Goal: Information Seeking & Learning: Compare options

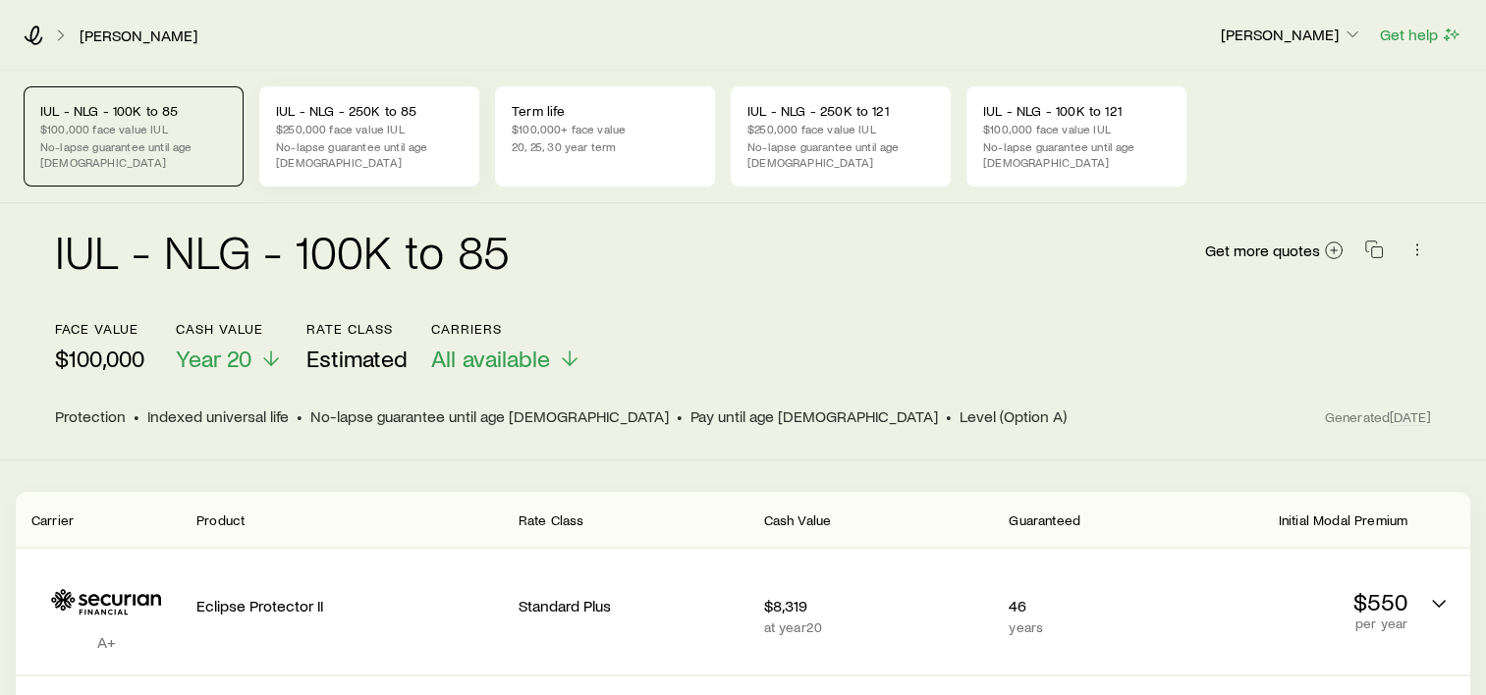
click at [371, 121] on p "$250,000 face value IUL" at bounding box center [369, 129] width 187 height 16
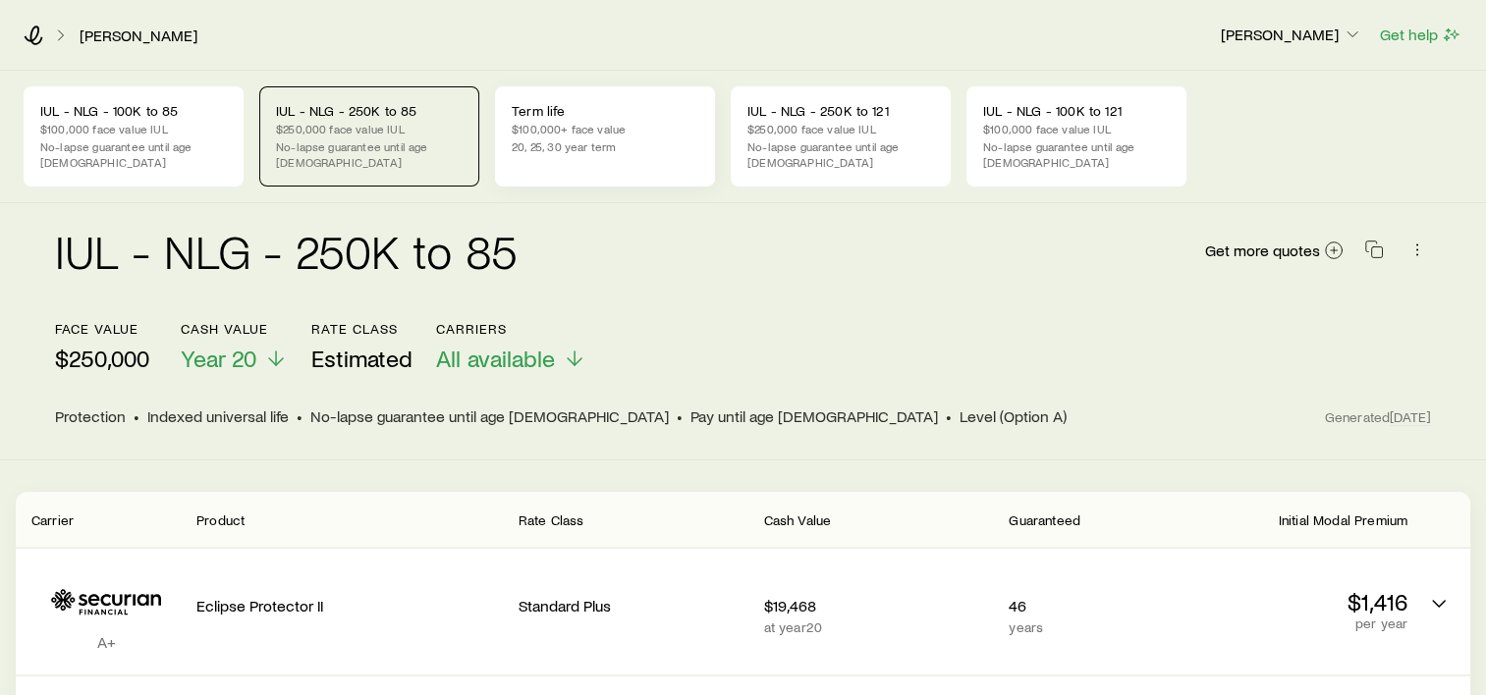
click at [616, 136] on p "$100,000+ face value" at bounding box center [605, 129] width 187 height 16
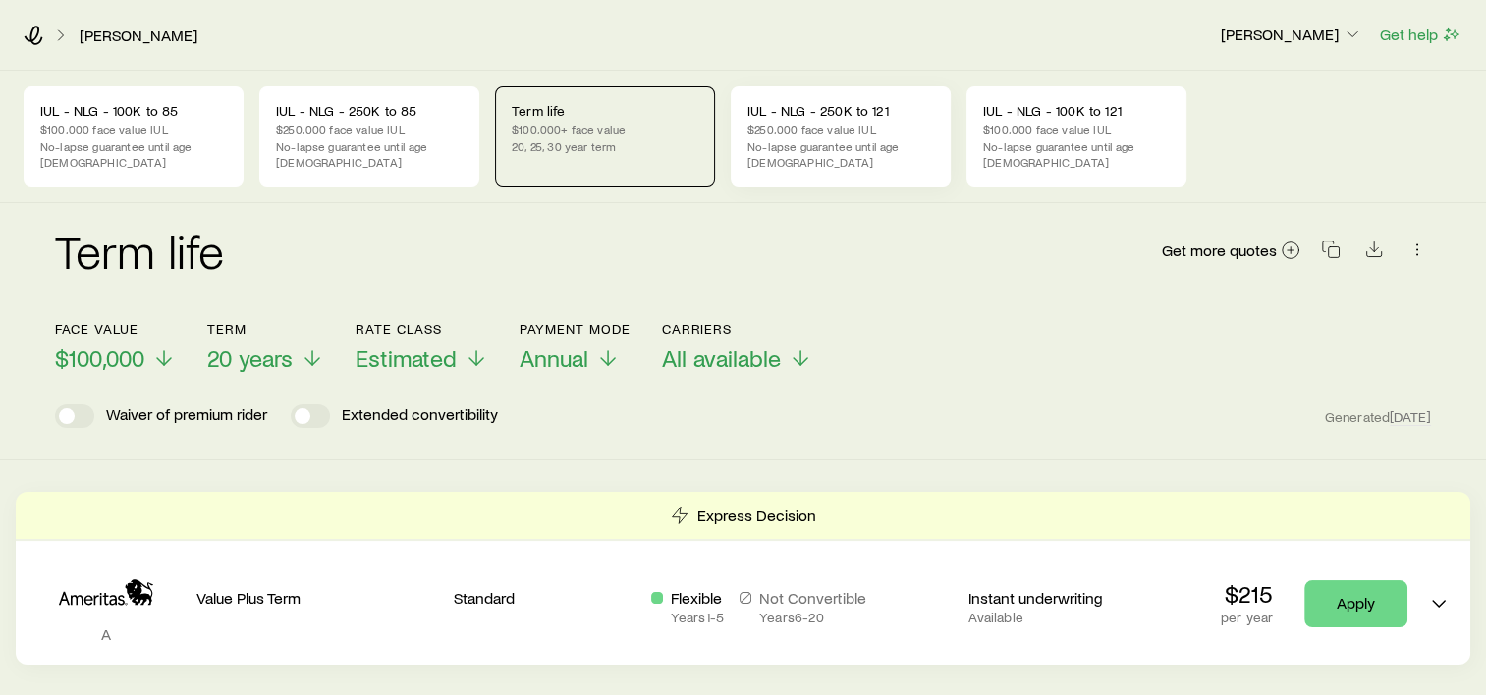
click at [783, 133] on p "$250,000 face value IUL" at bounding box center [840, 129] width 187 height 16
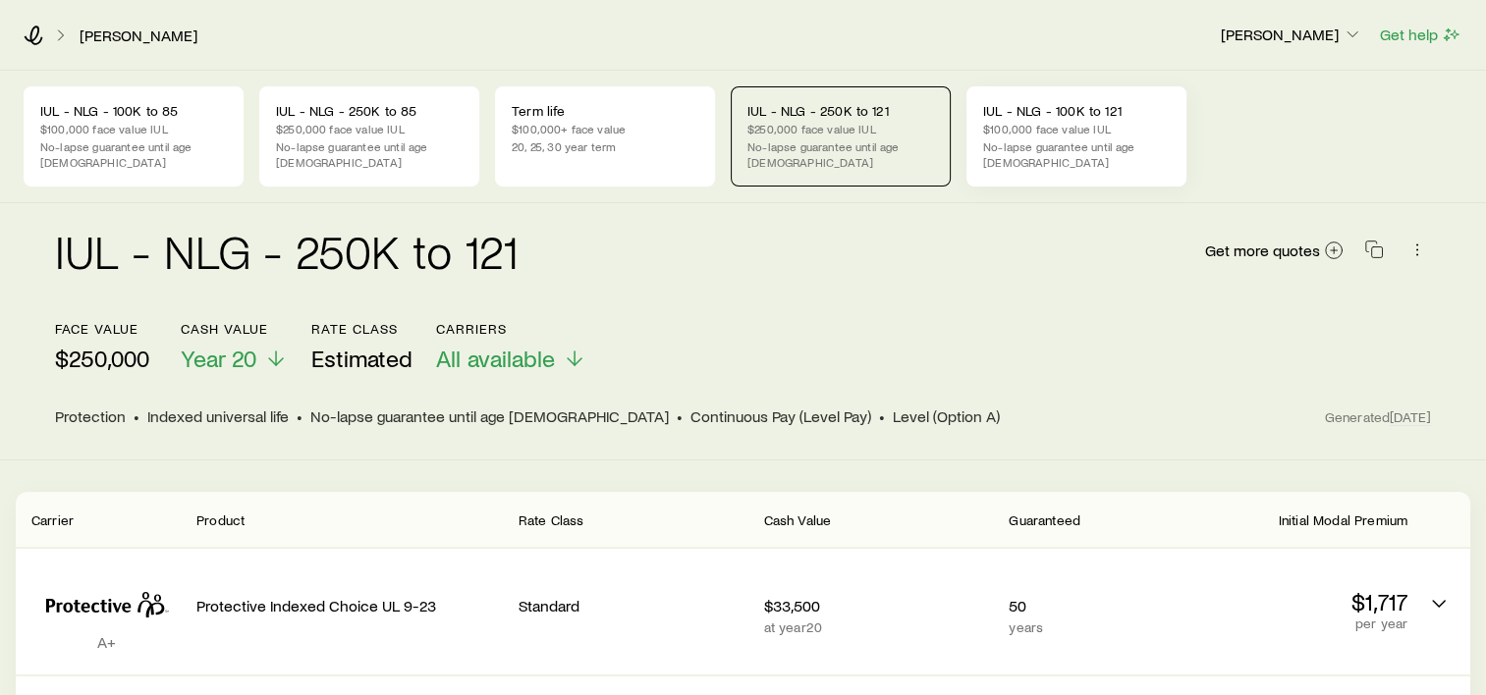
click at [1072, 130] on p "$100,000 face value IUL" at bounding box center [1076, 129] width 187 height 16
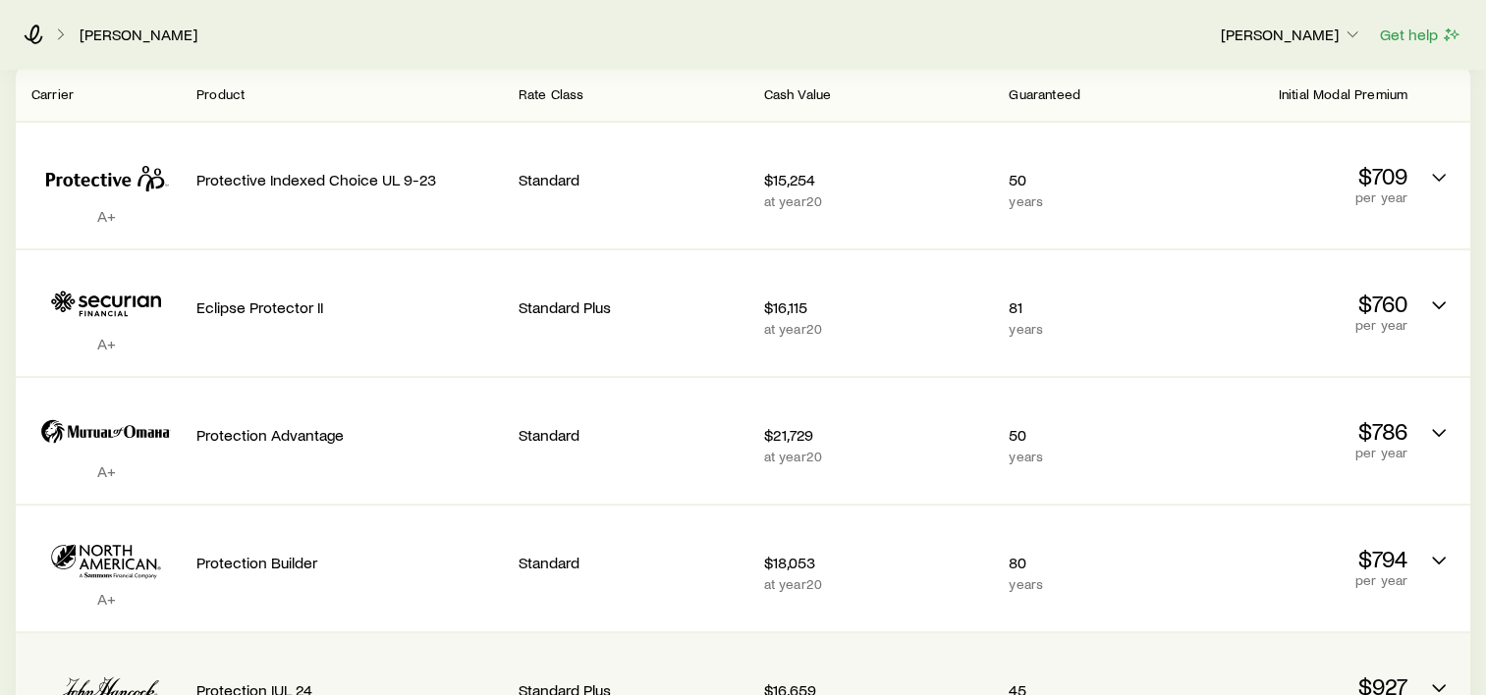
scroll to position [393, 0]
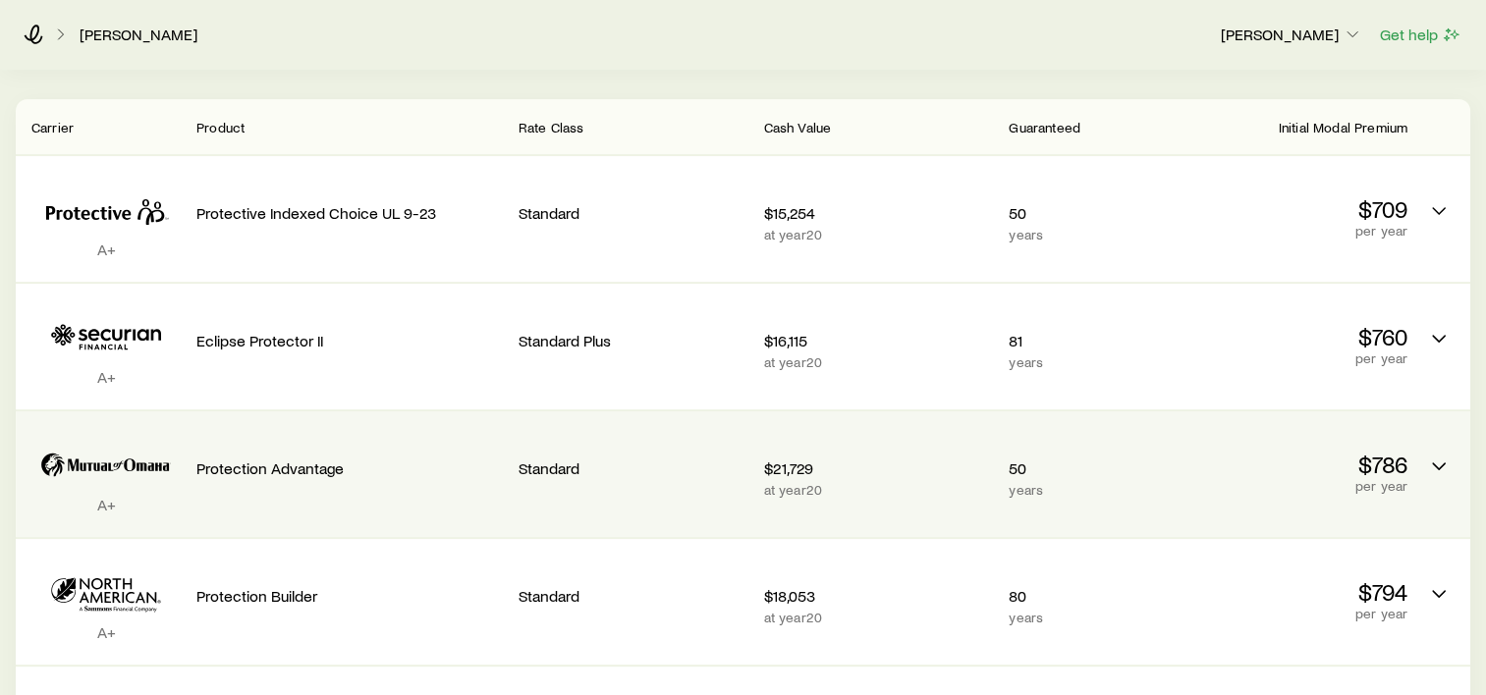
click at [900, 463] on div "$21,729 at year 20" at bounding box center [879, 474] width 230 height 94
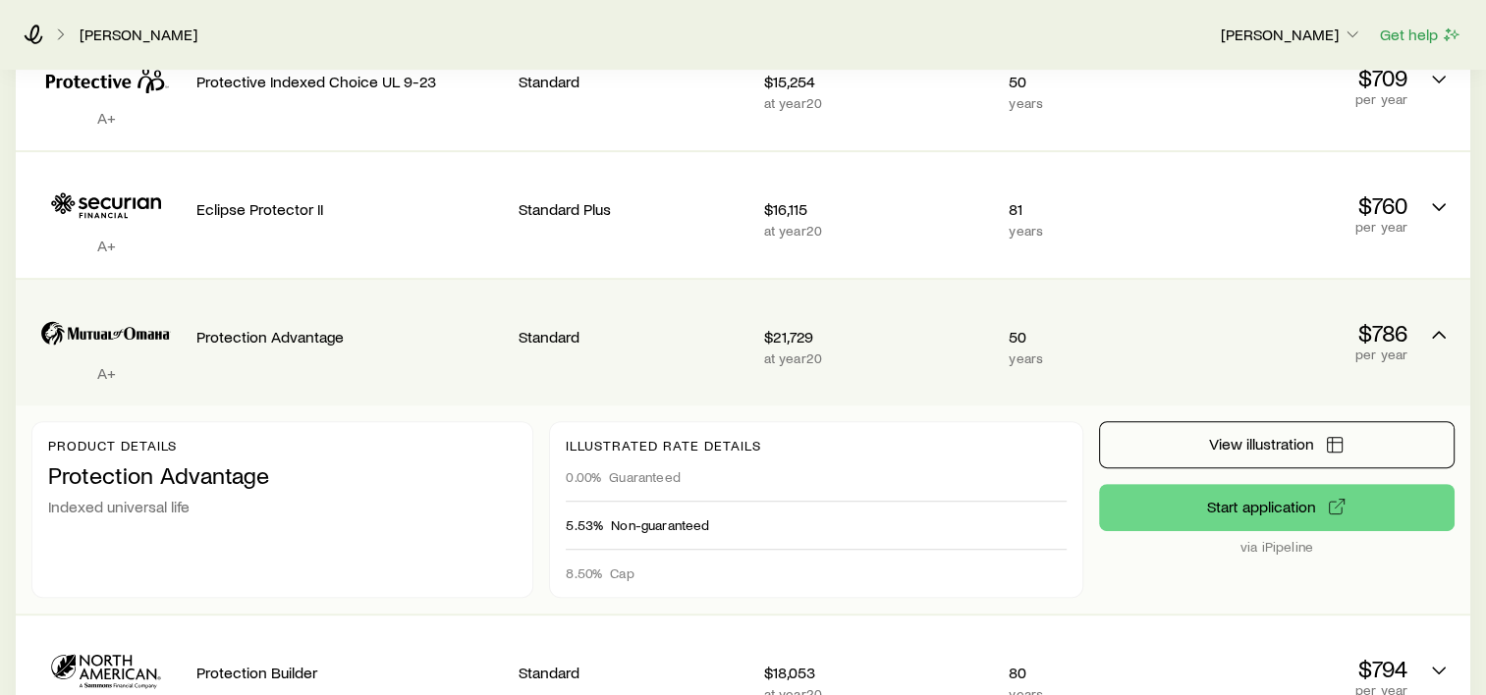
scroll to position [589, 0]
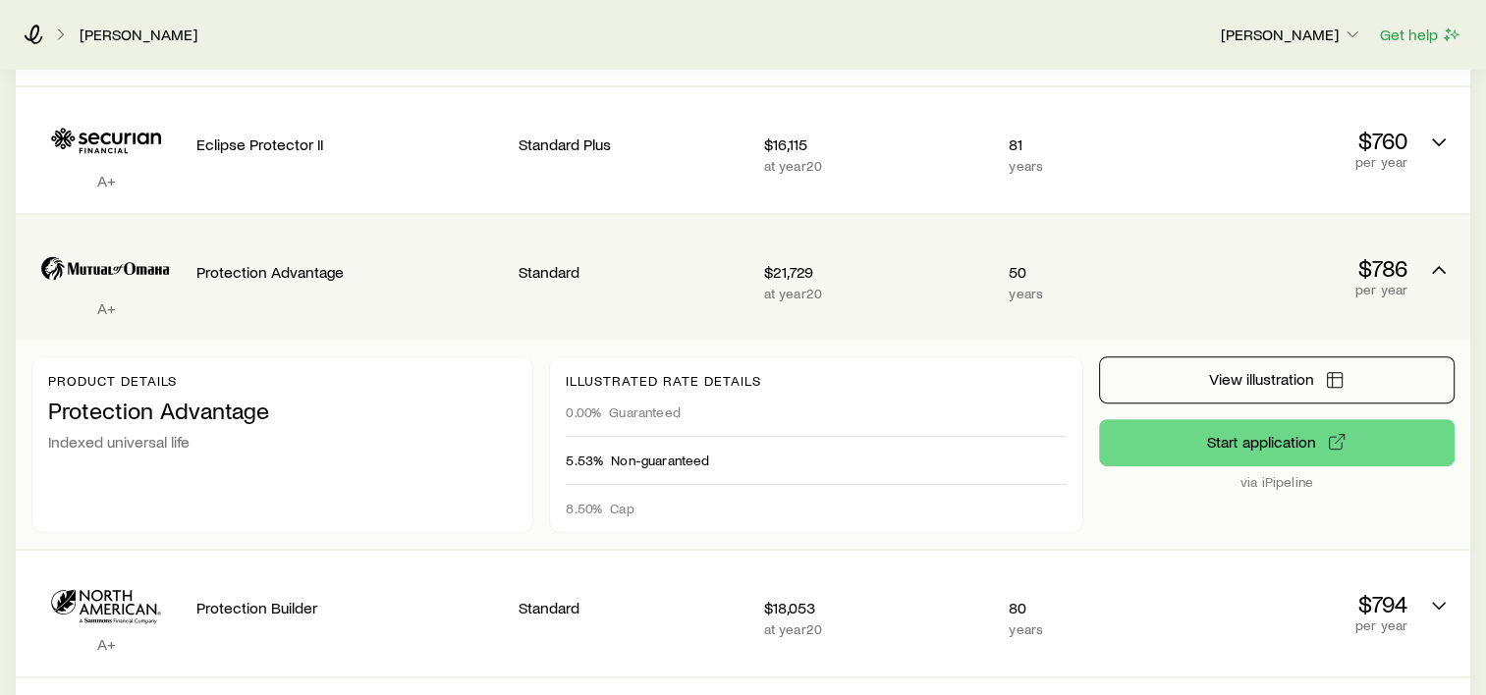
click at [648, 405] on span "Guaranteed" at bounding box center [645, 413] width 72 height 16
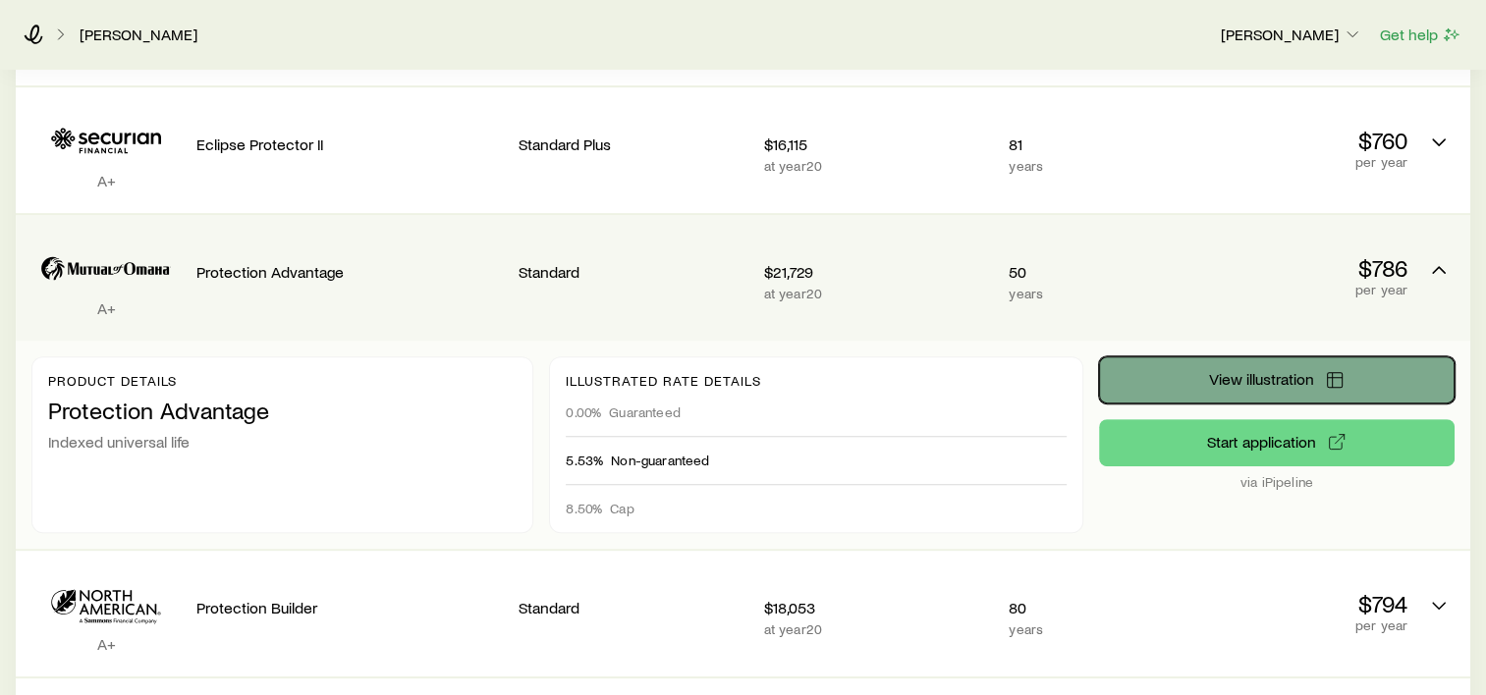
click at [1261, 371] on span "View illustration" at bounding box center [1260, 379] width 105 height 16
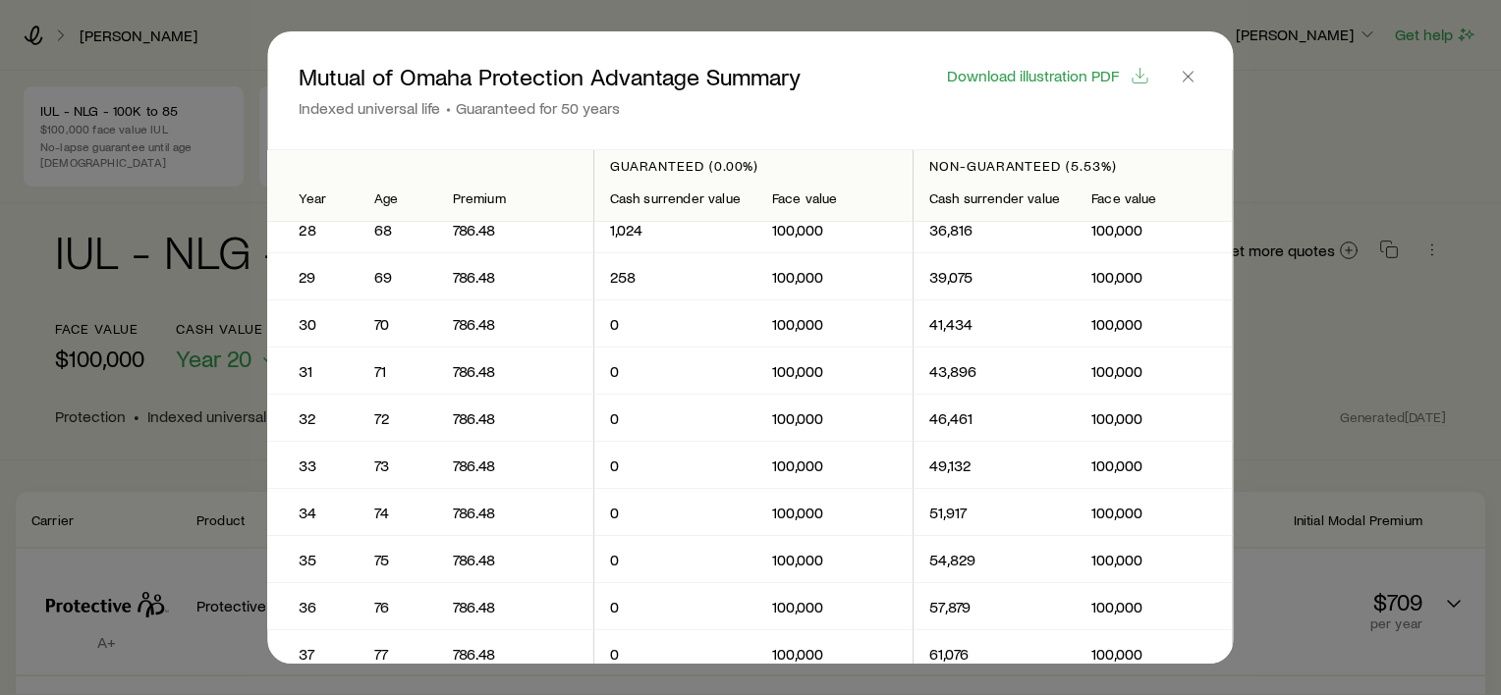
scroll to position [1092, 0]
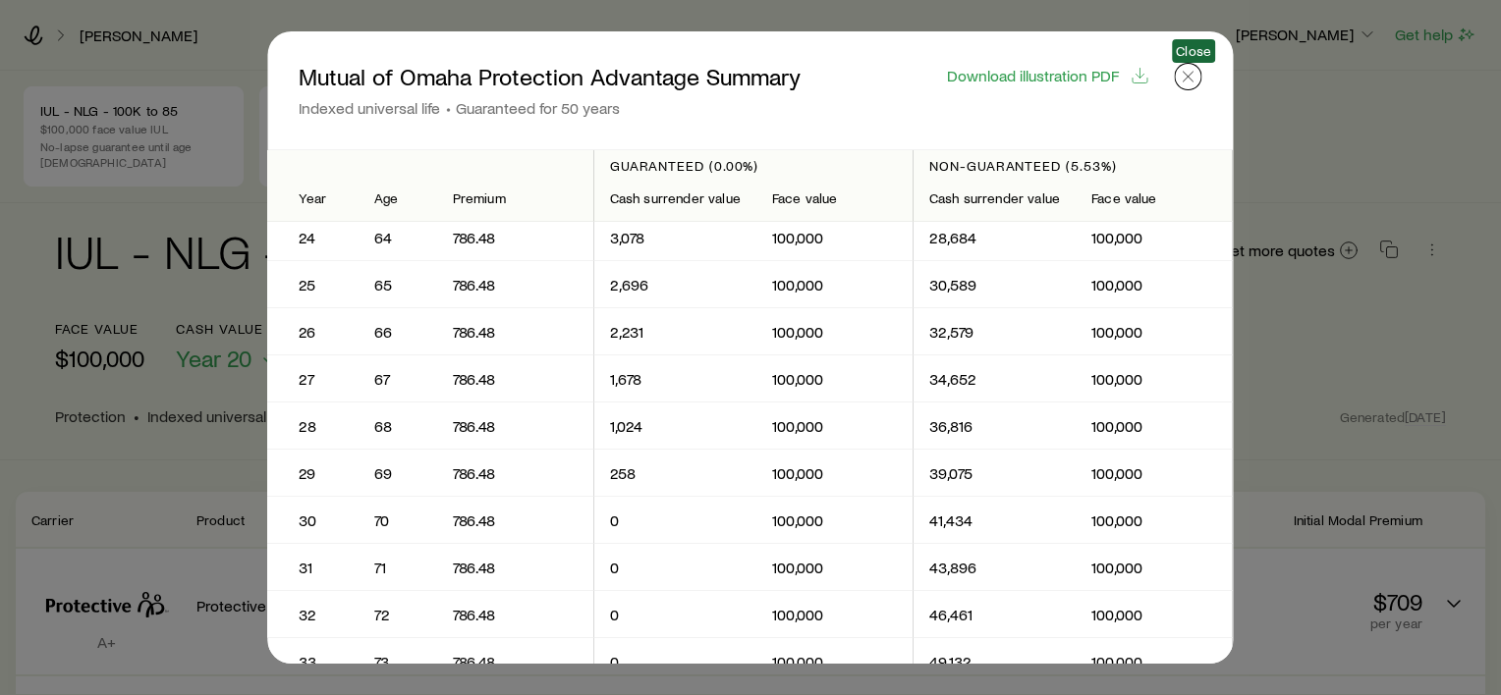
click at [1187, 76] on icon "button" at bounding box center [1189, 77] width 20 height 20
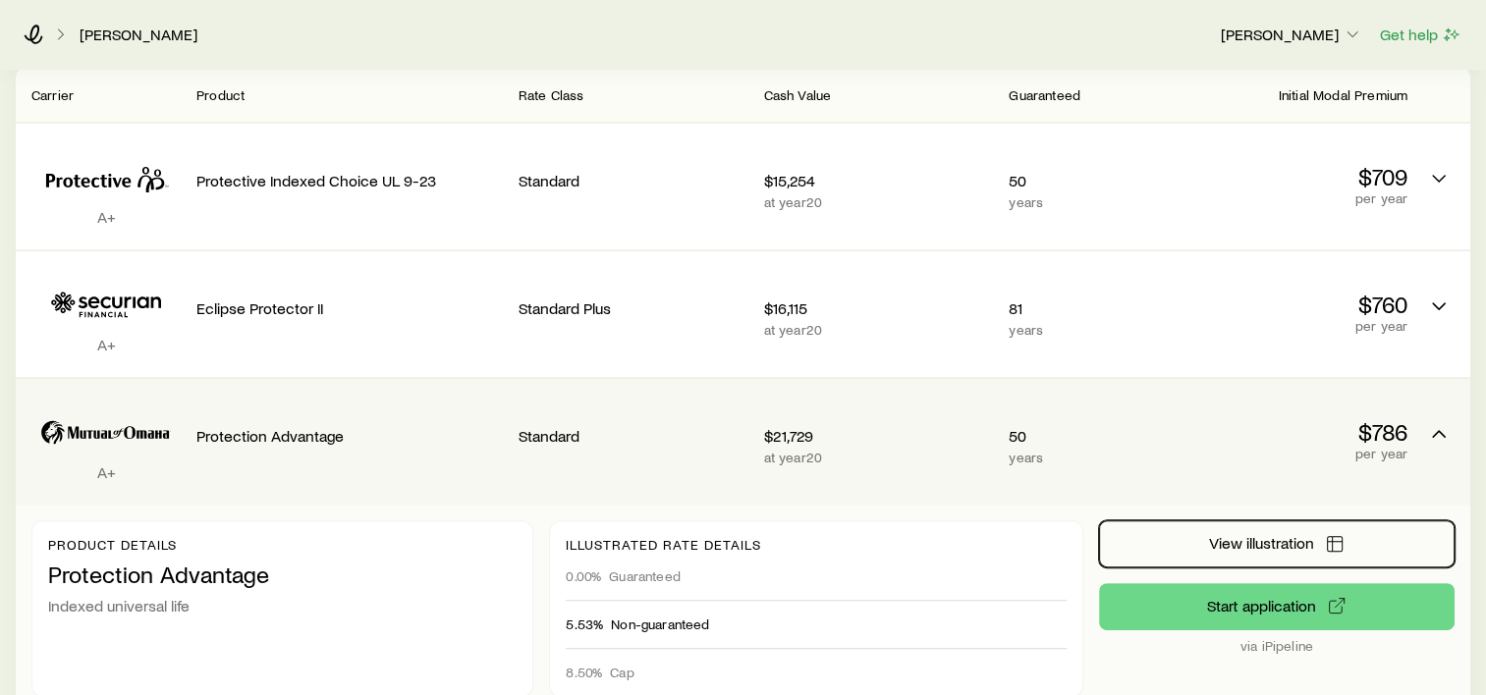
scroll to position [393, 0]
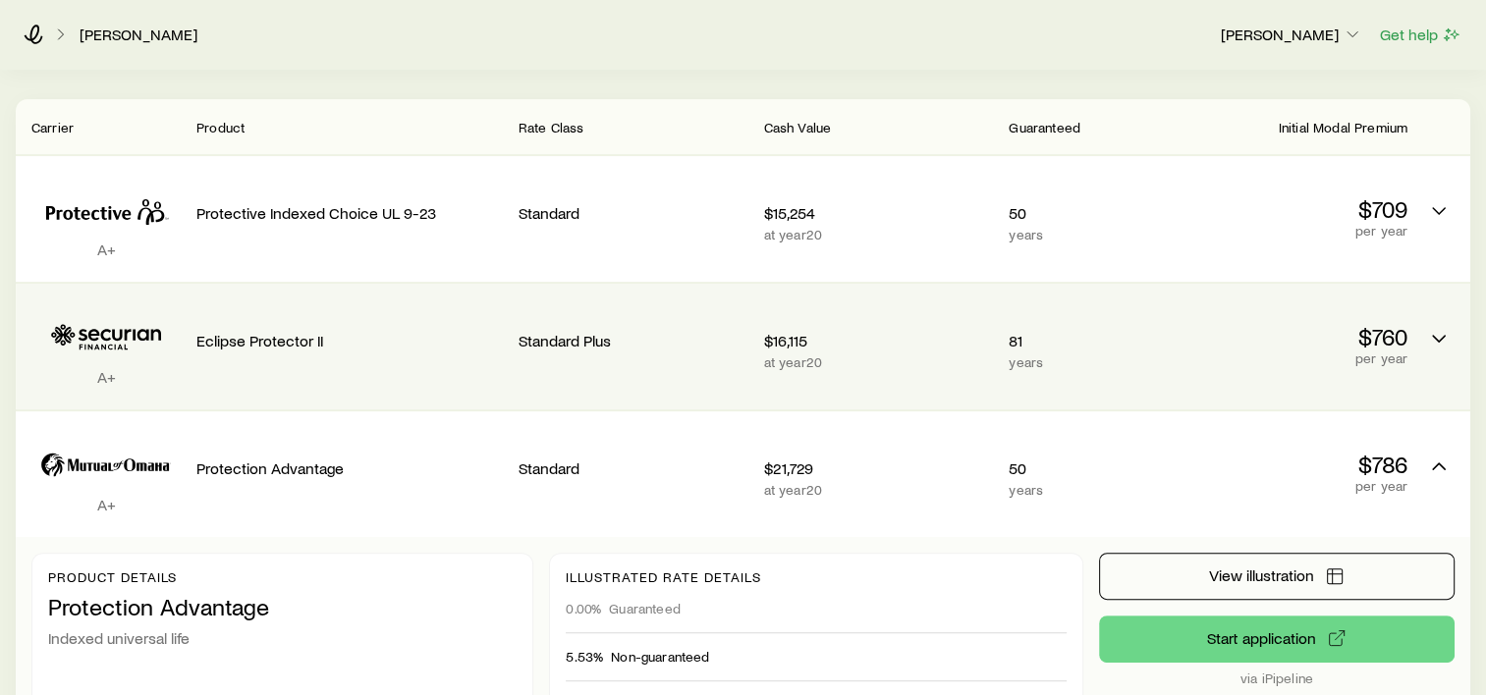
click at [1182, 327] on p "$760" at bounding box center [1293, 336] width 230 height 27
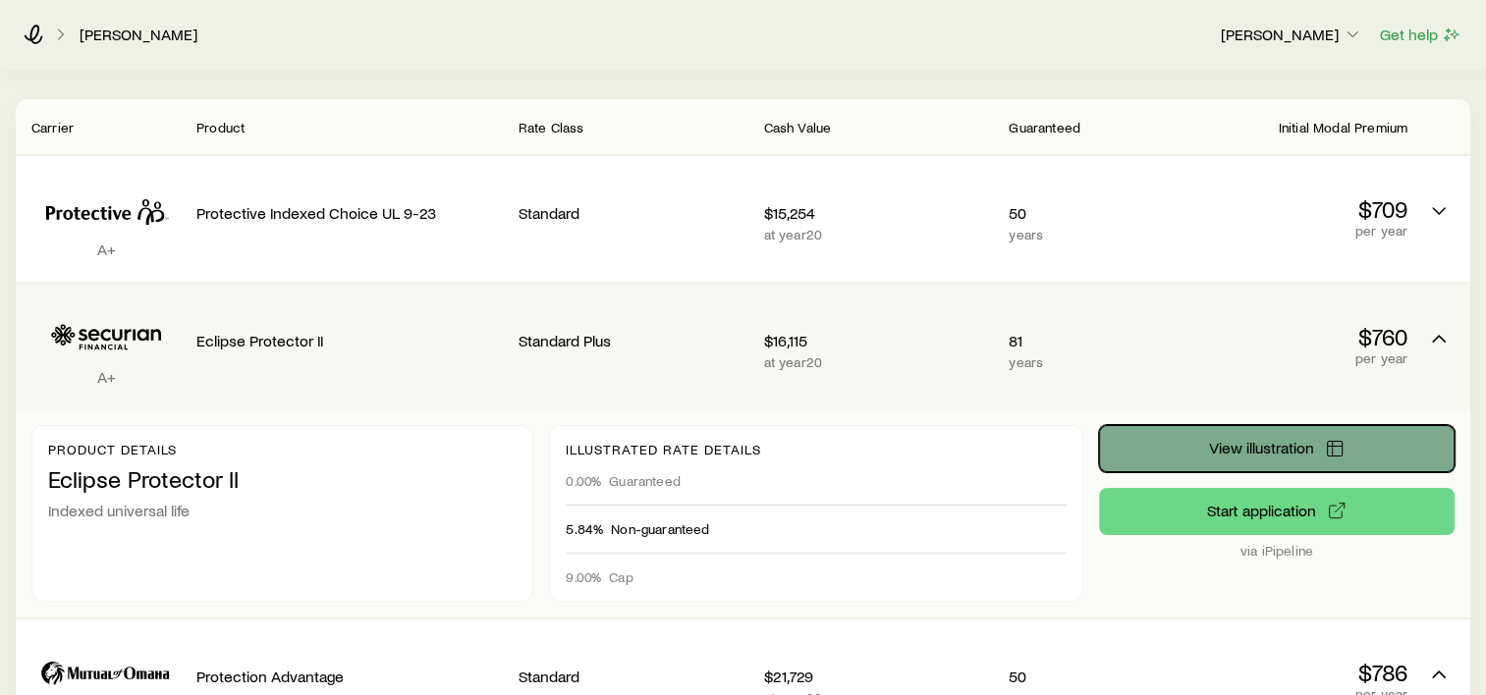
click at [1255, 440] on span "View illustration" at bounding box center [1260, 448] width 105 height 16
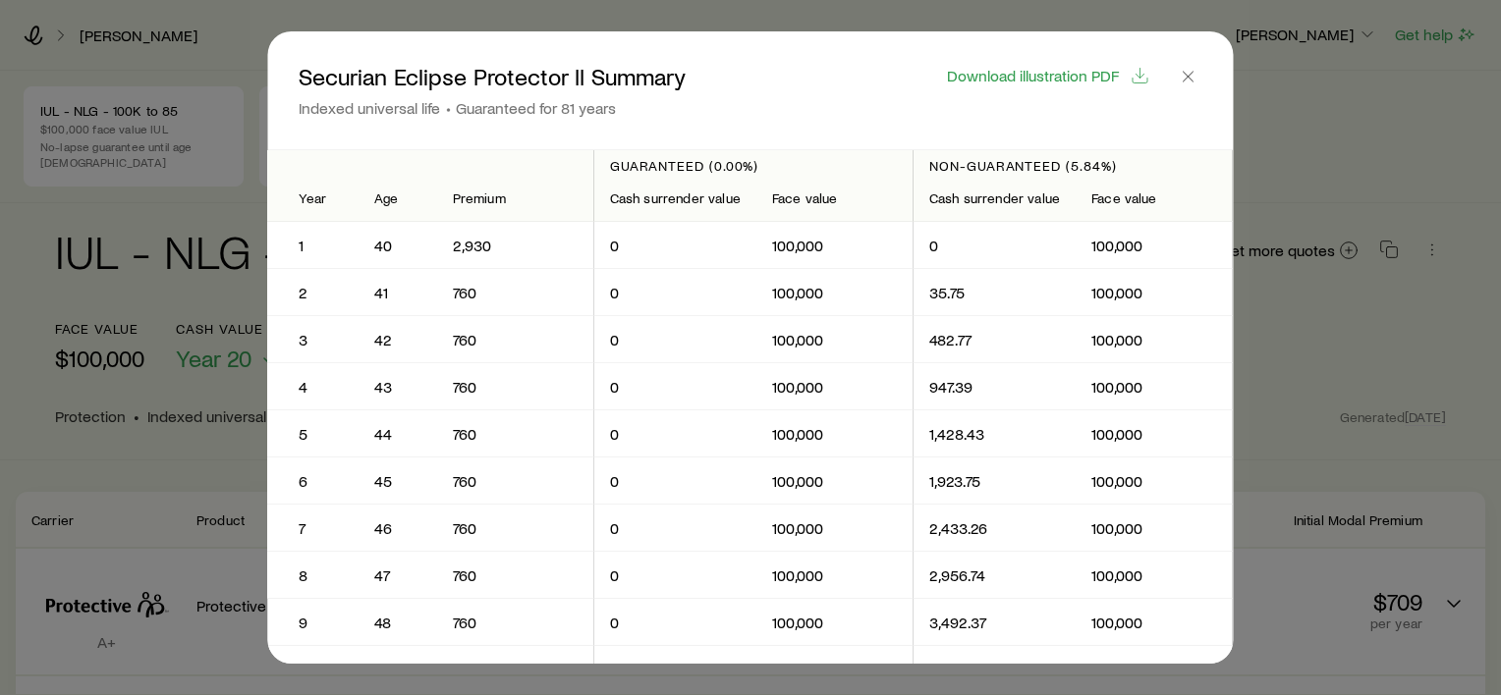
scroll to position [27, 0]
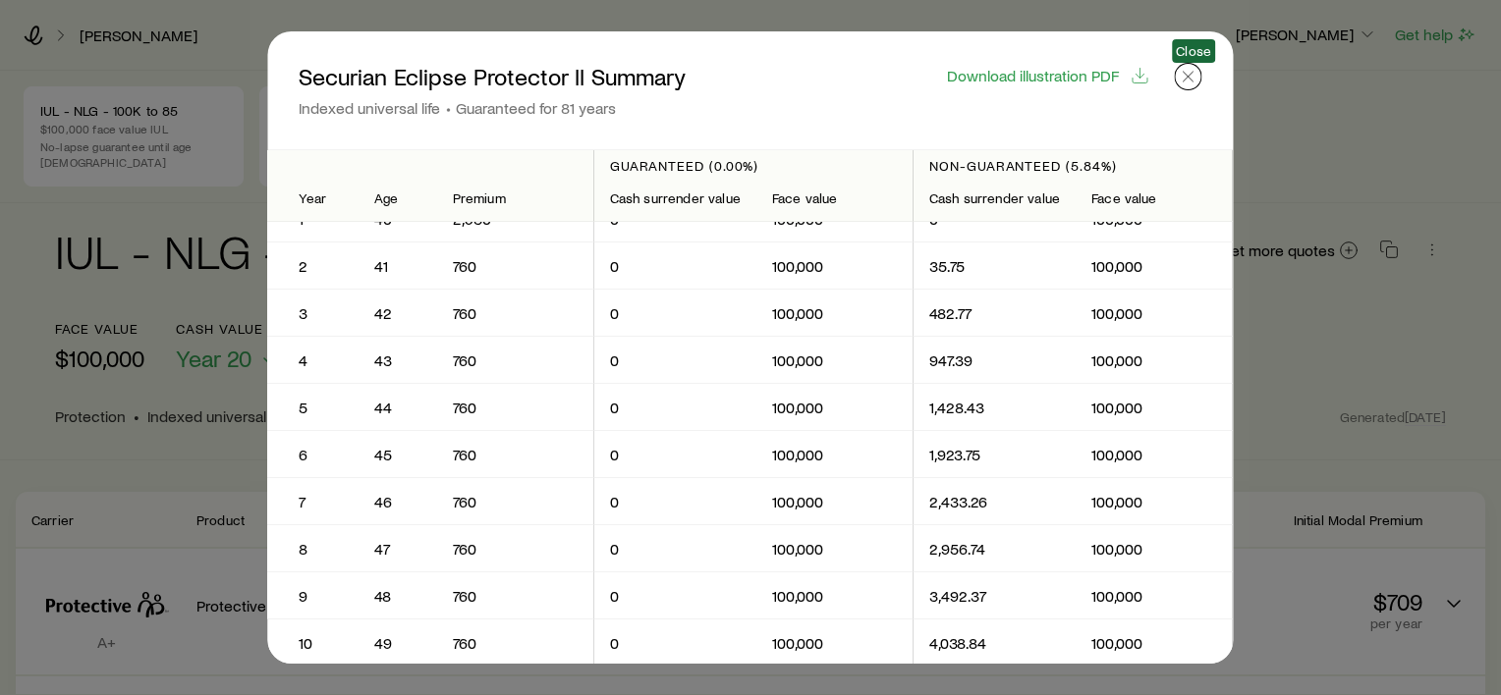
click at [1194, 77] on icon "button" at bounding box center [1189, 77] width 20 height 20
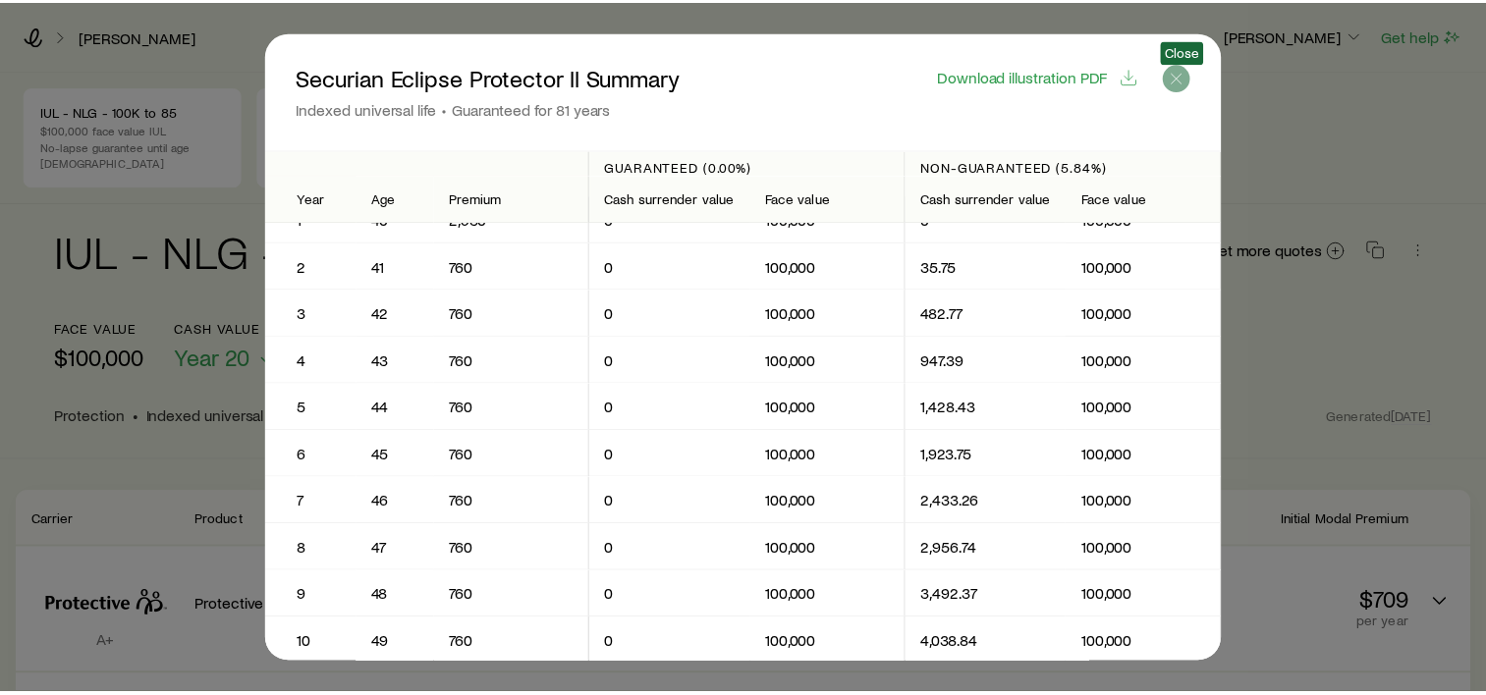
scroll to position [393, 0]
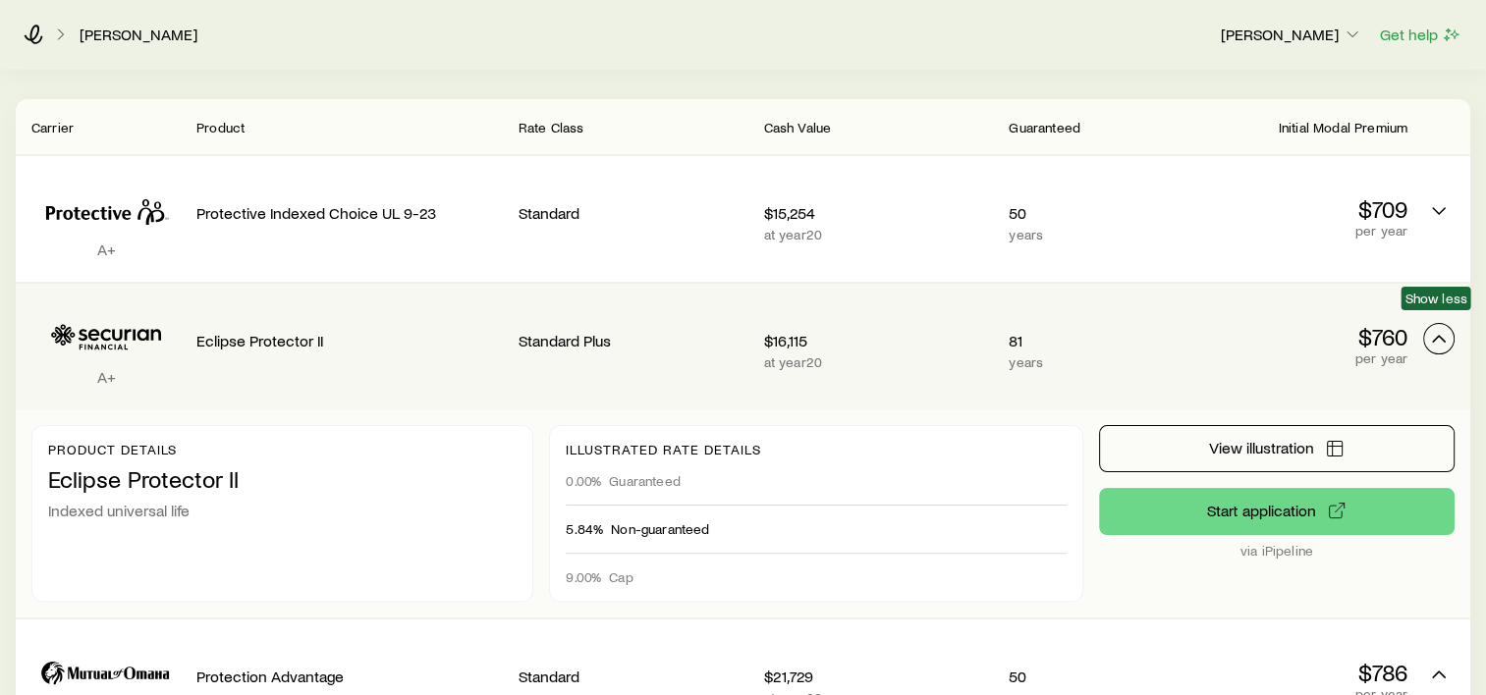
click at [1447, 327] on icon "Permanent quotes" at bounding box center [1439, 339] width 24 height 24
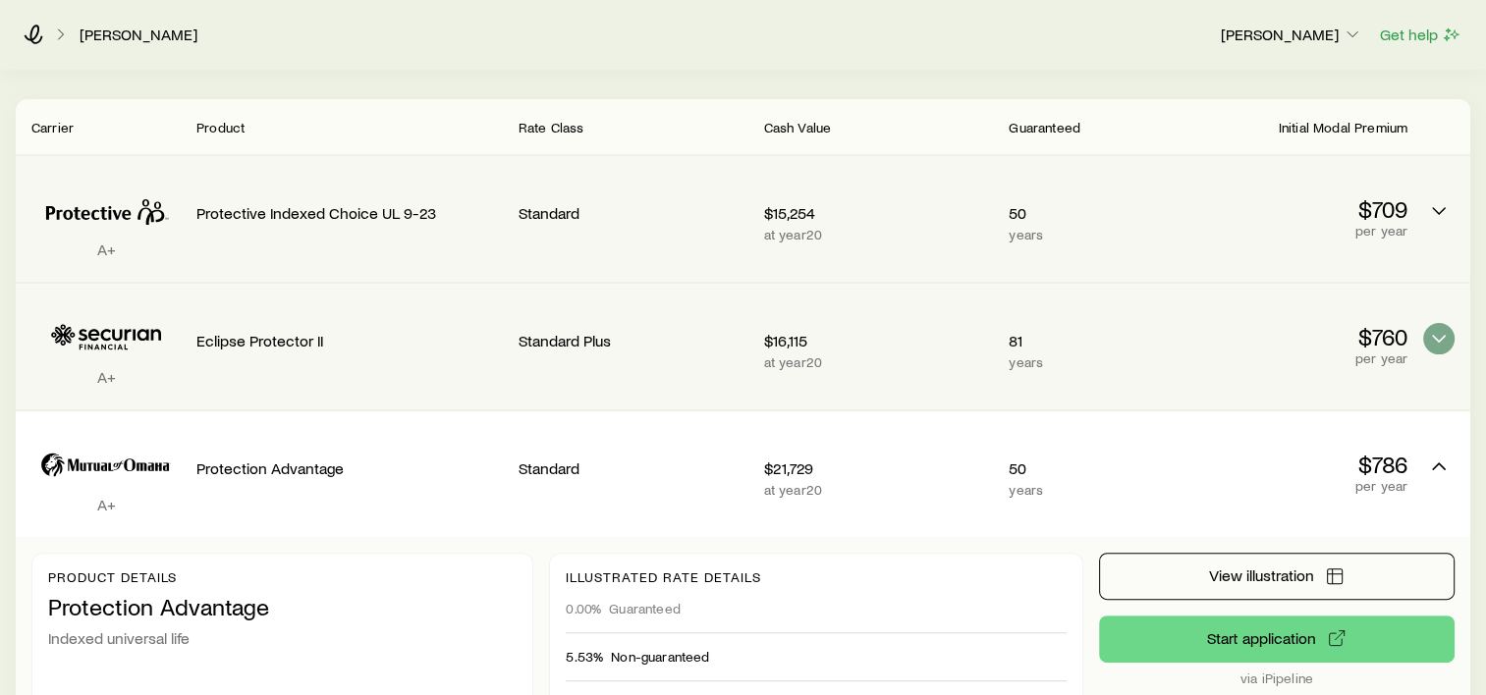
click at [644, 203] on p "Standard" at bounding box center [634, 213] width 230 height 20
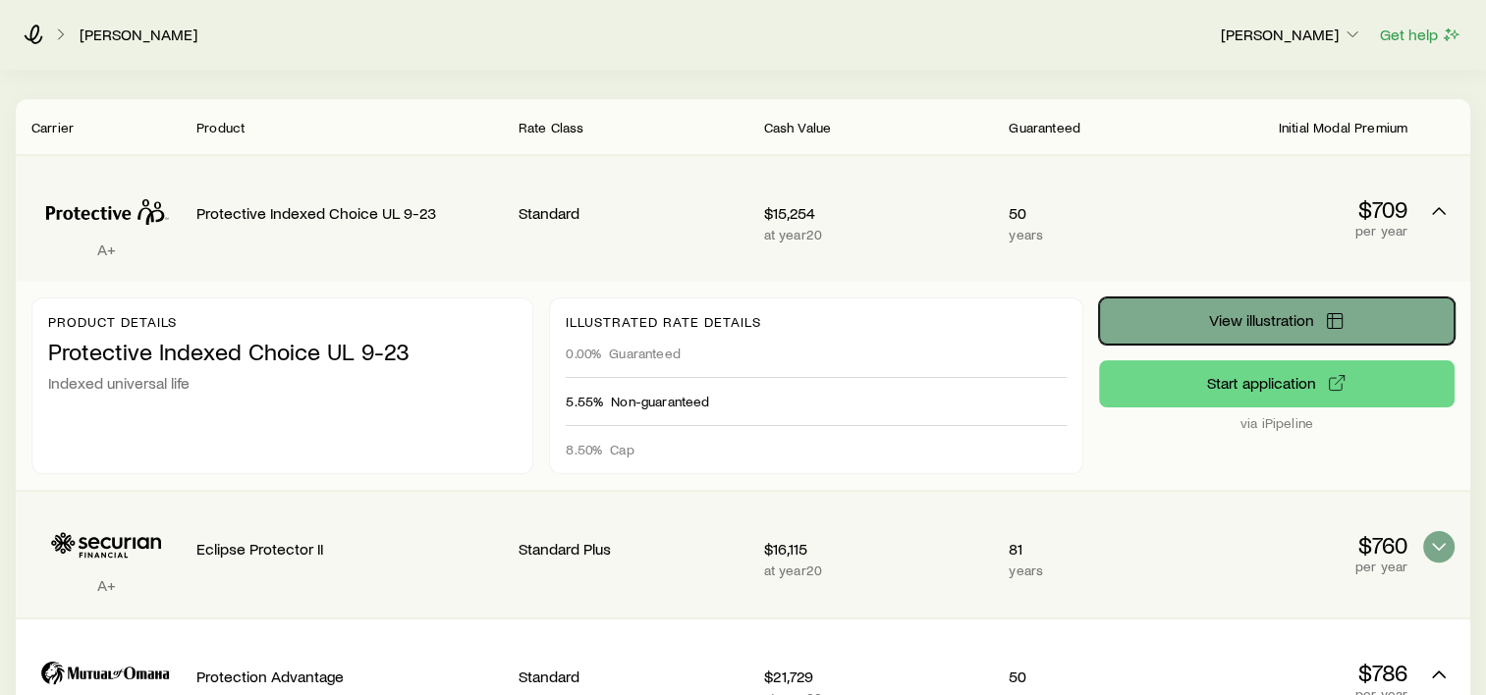
click at [1291, 312] on span "View illustration" at bounding box center [1260, 320] width 105 height 16
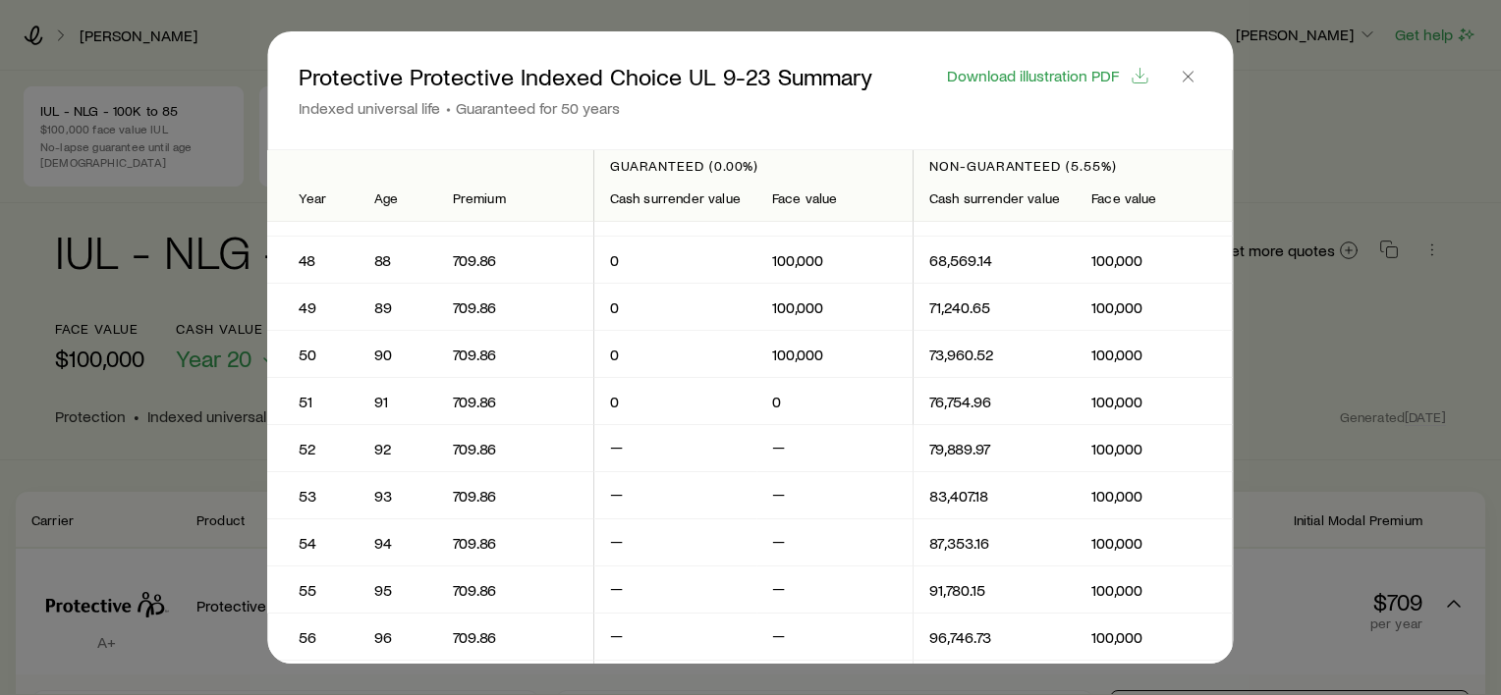
scroll to position [2554, 0]
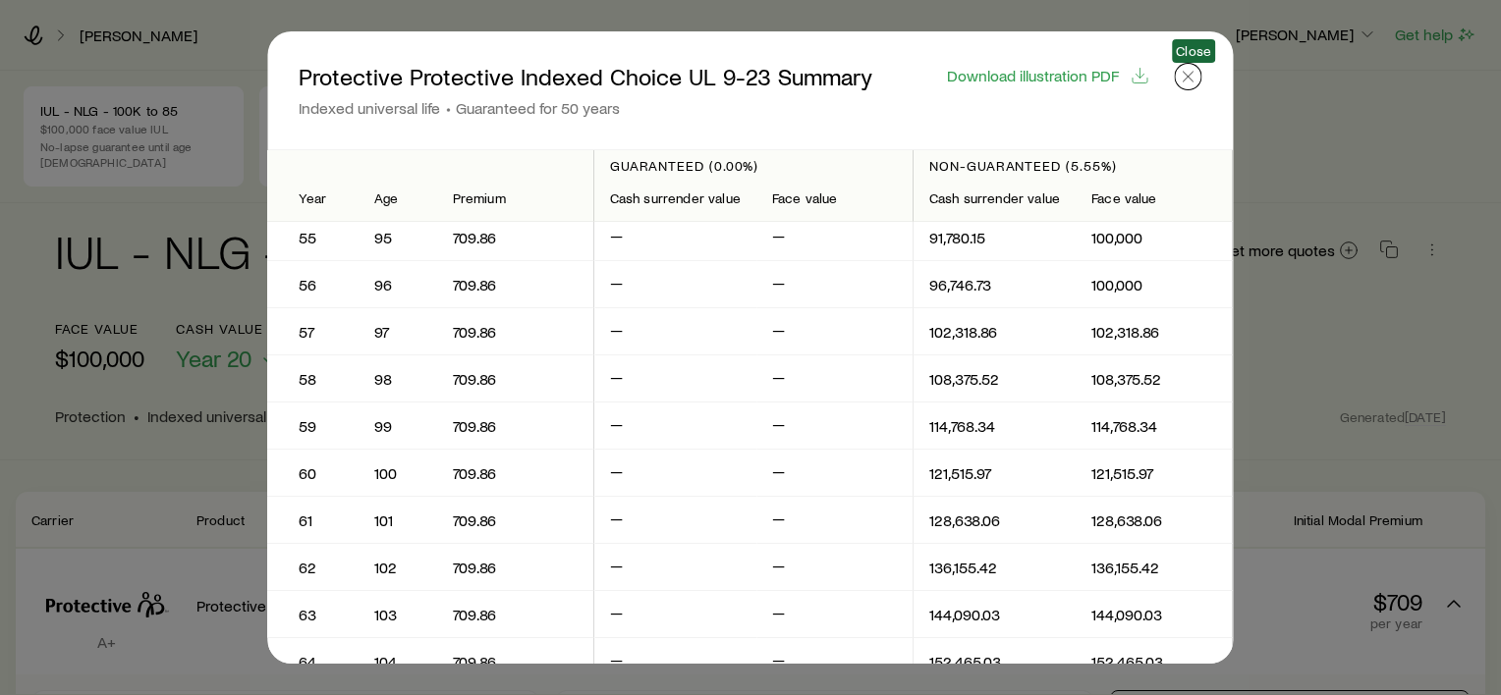
click at [1190, 79] on icon "button" at bounding box center [1189, 77] width 20 height 20
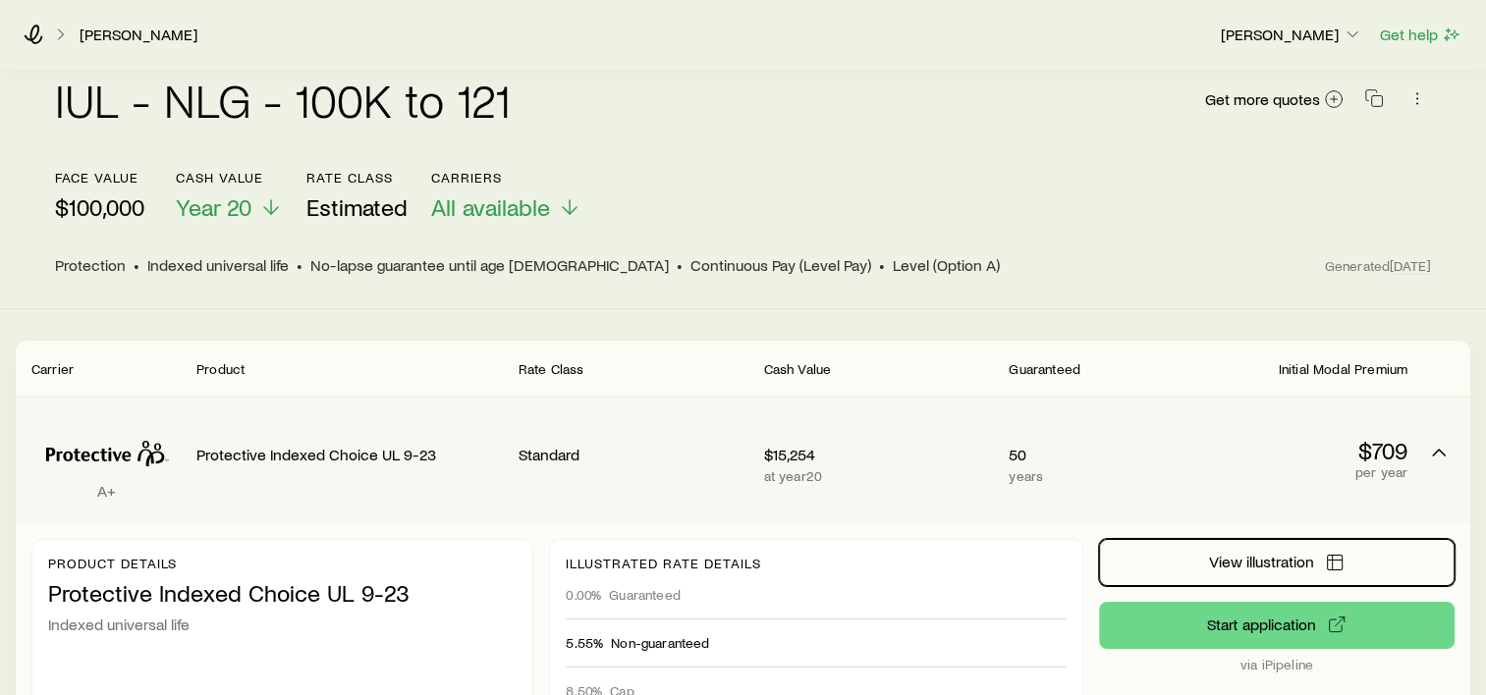
scroll to position [196, 0]
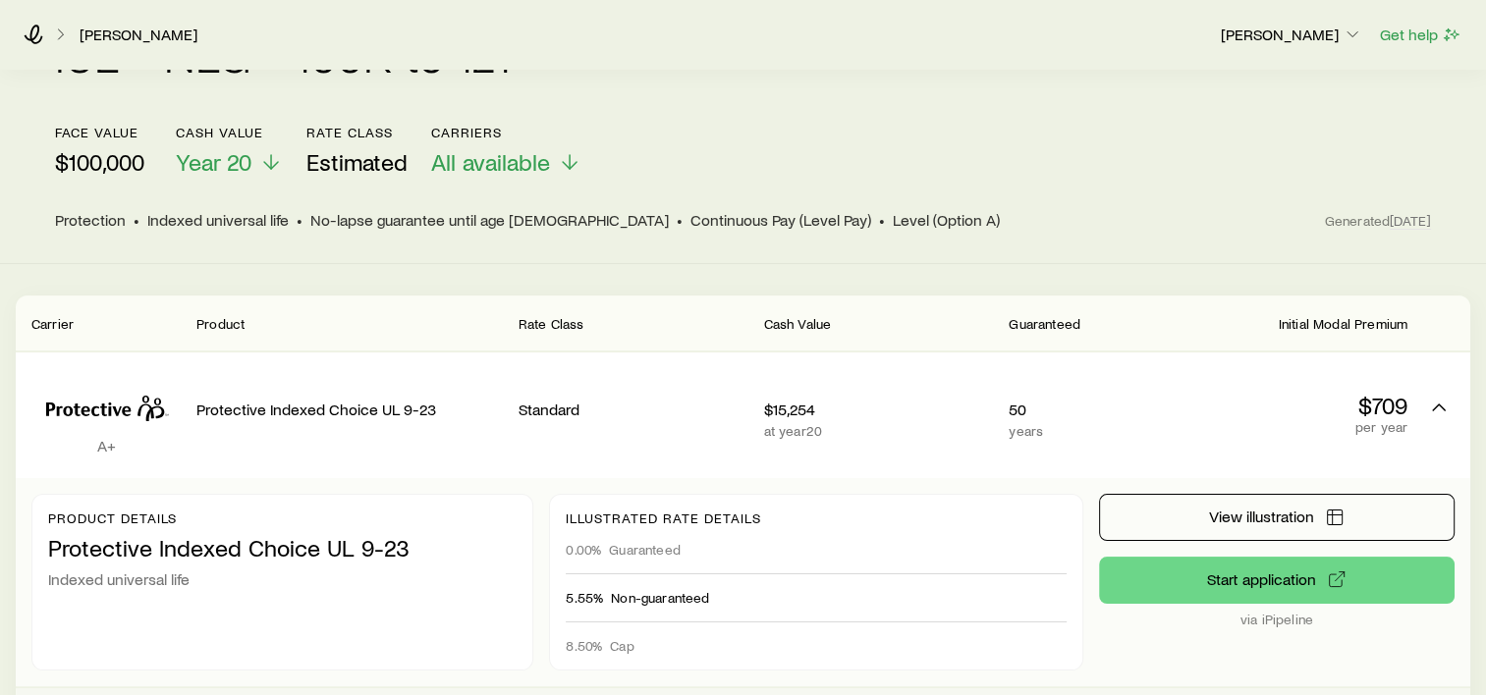
click at [979, 311] on div "Cash Value" at bounding box center [879, 323] width 230 height 24
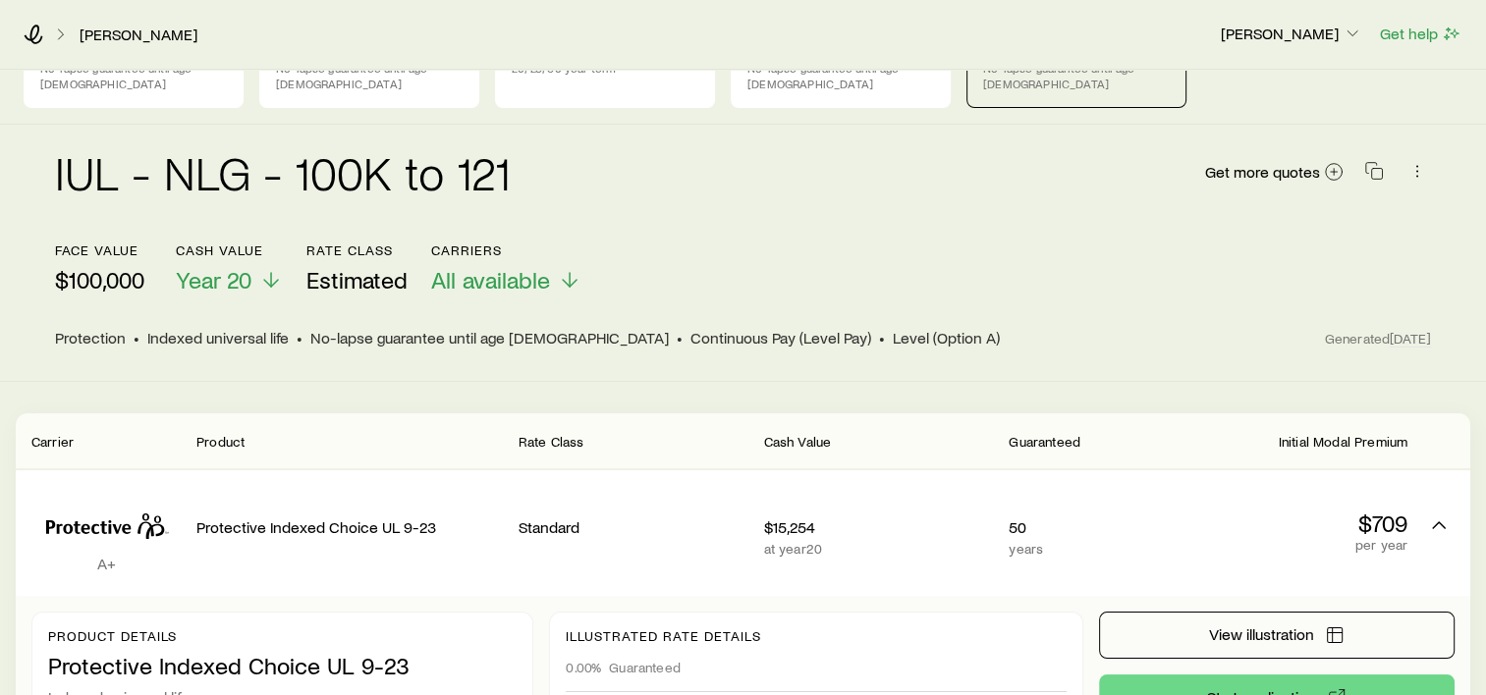
scroll to position [0, 0]
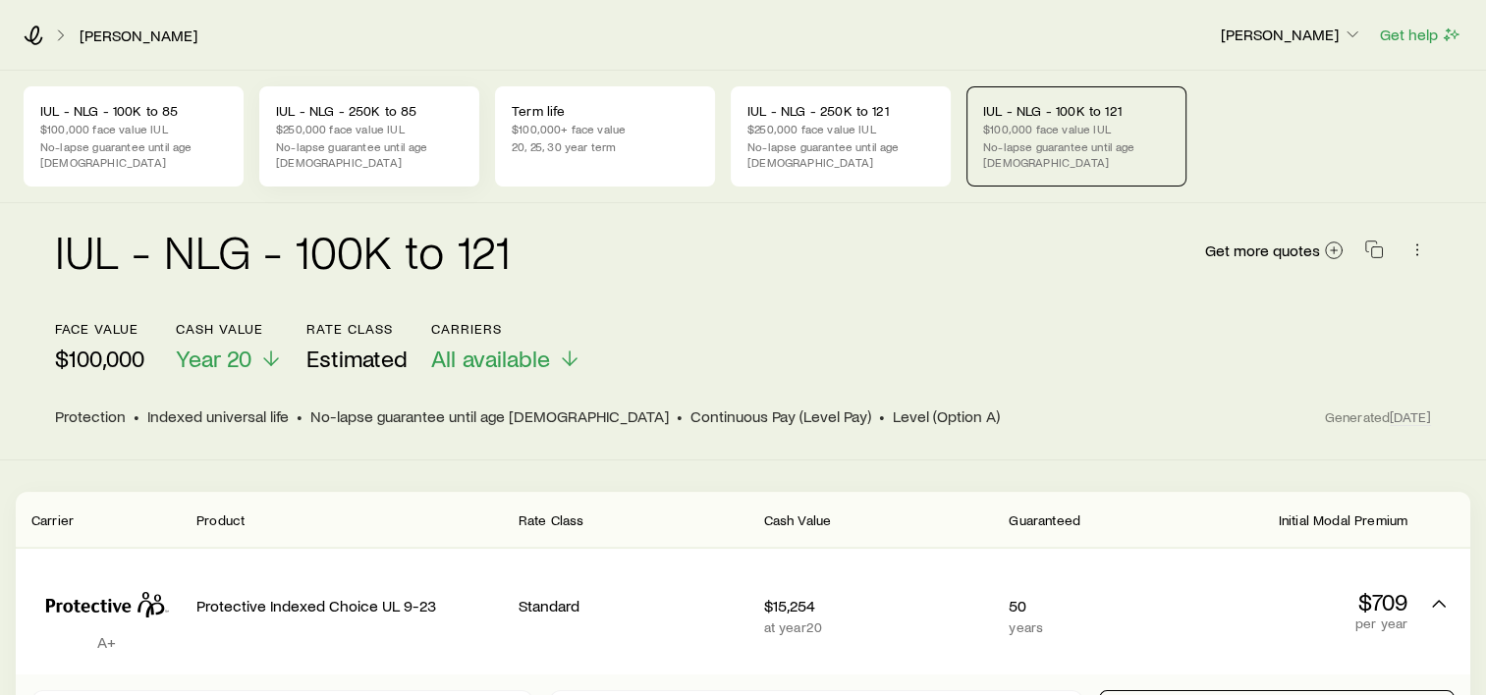
click at [340, 135] on p "$250,000 face value IUL" at bounding box center [369, 129] width 187 height 16
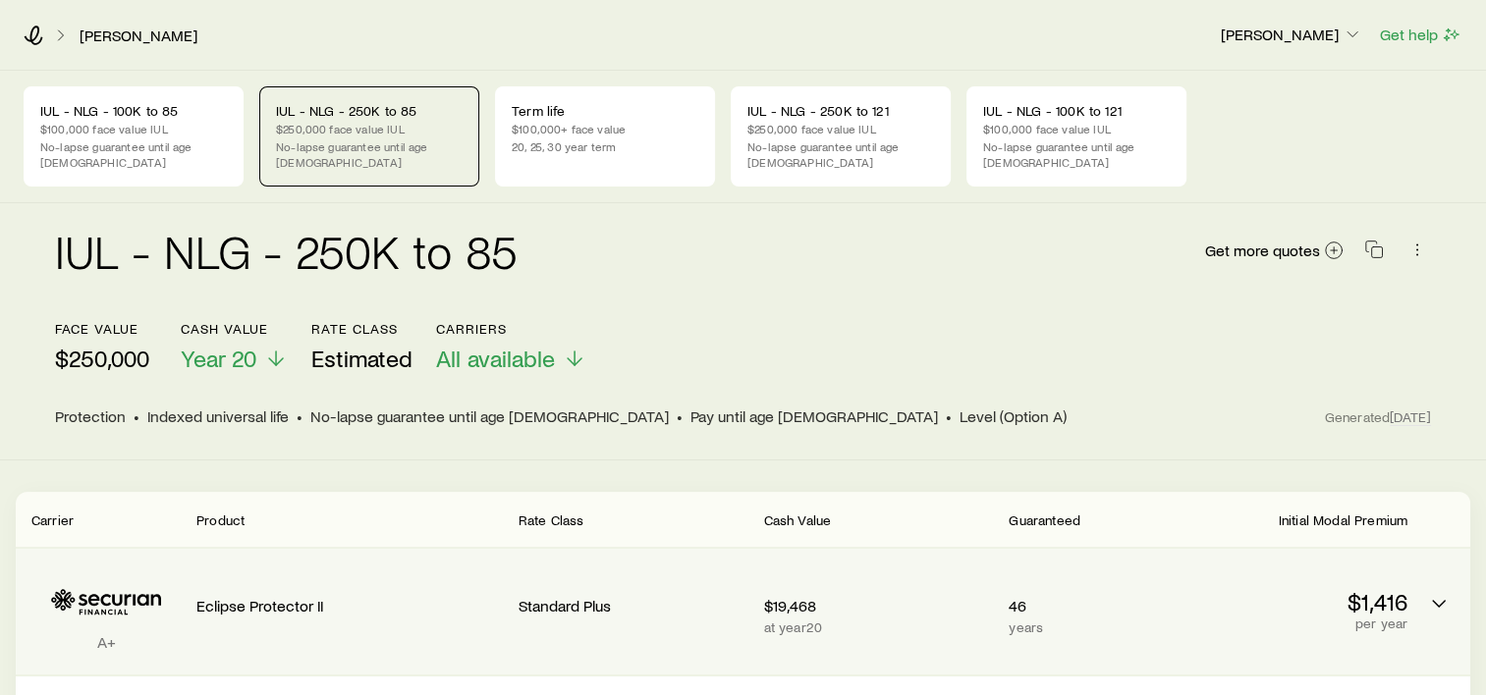
click at [865, 596] on p "$19,468" at bounding box center [879, 606] width 230 height 20
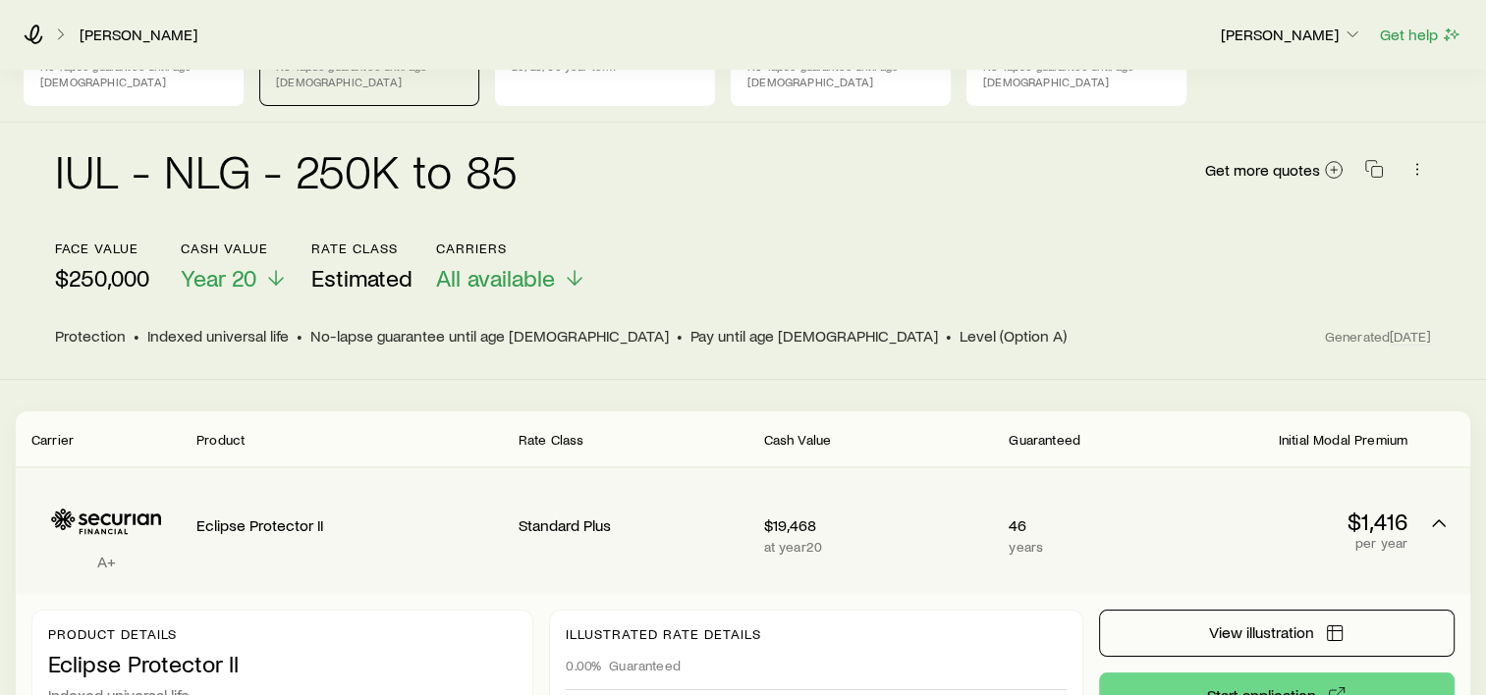
scroll to position [196, 0]
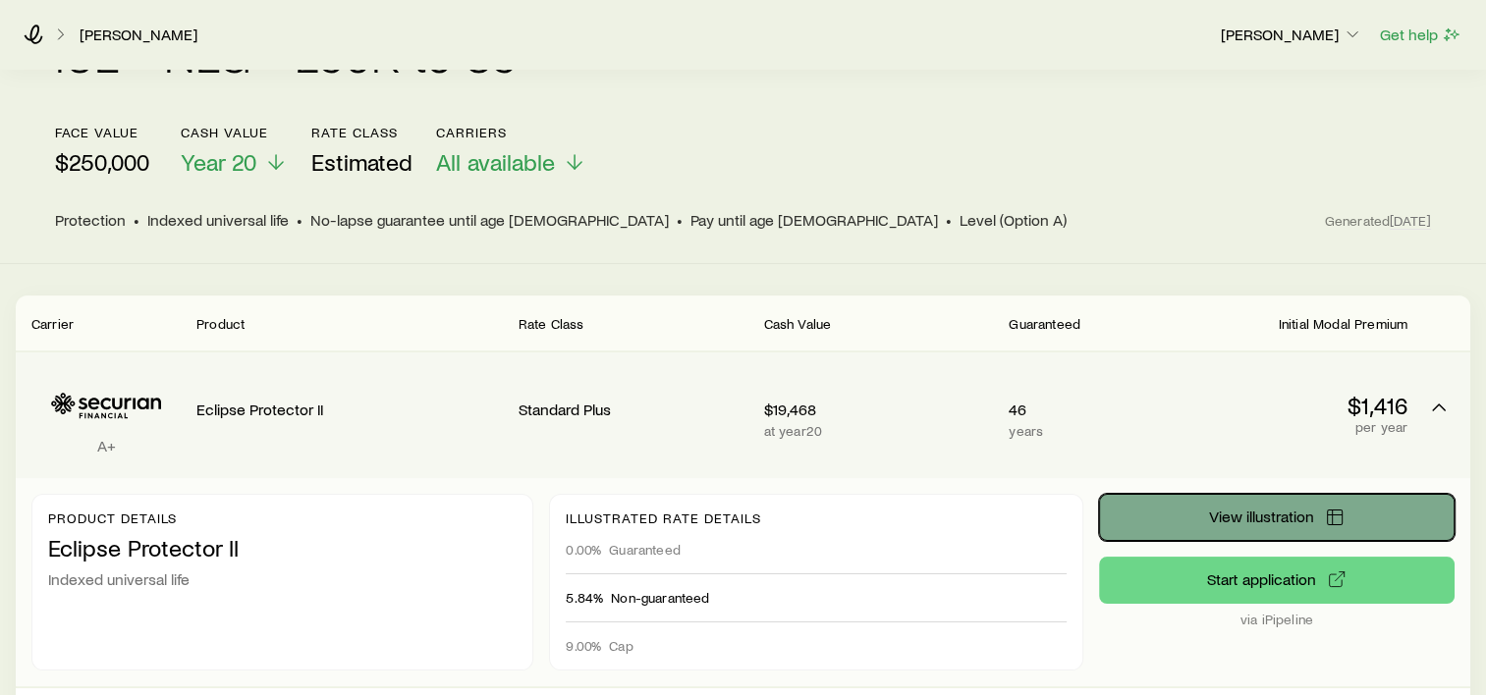
click at [1274, 494] on button "View illustration" at bounding box center [1277, 517] width 356 height 47
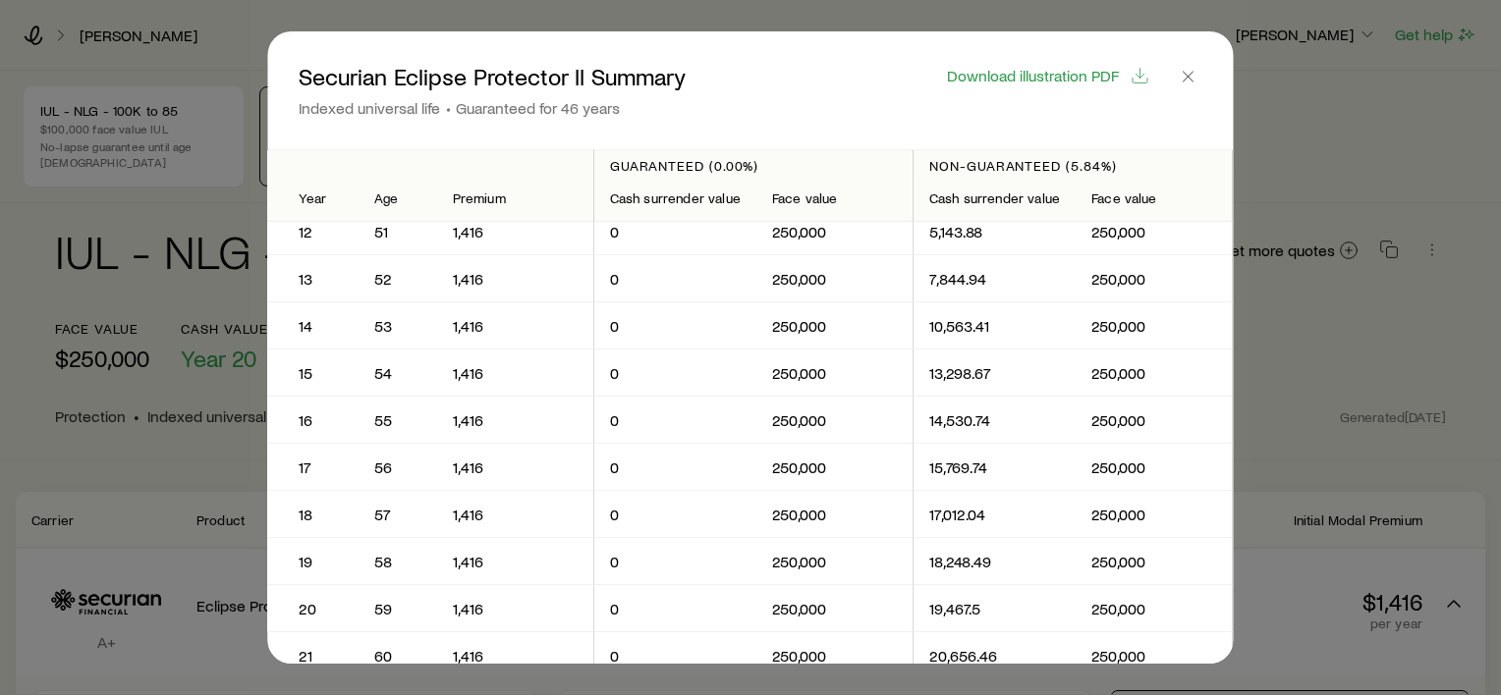
scroll to position [0, 0]
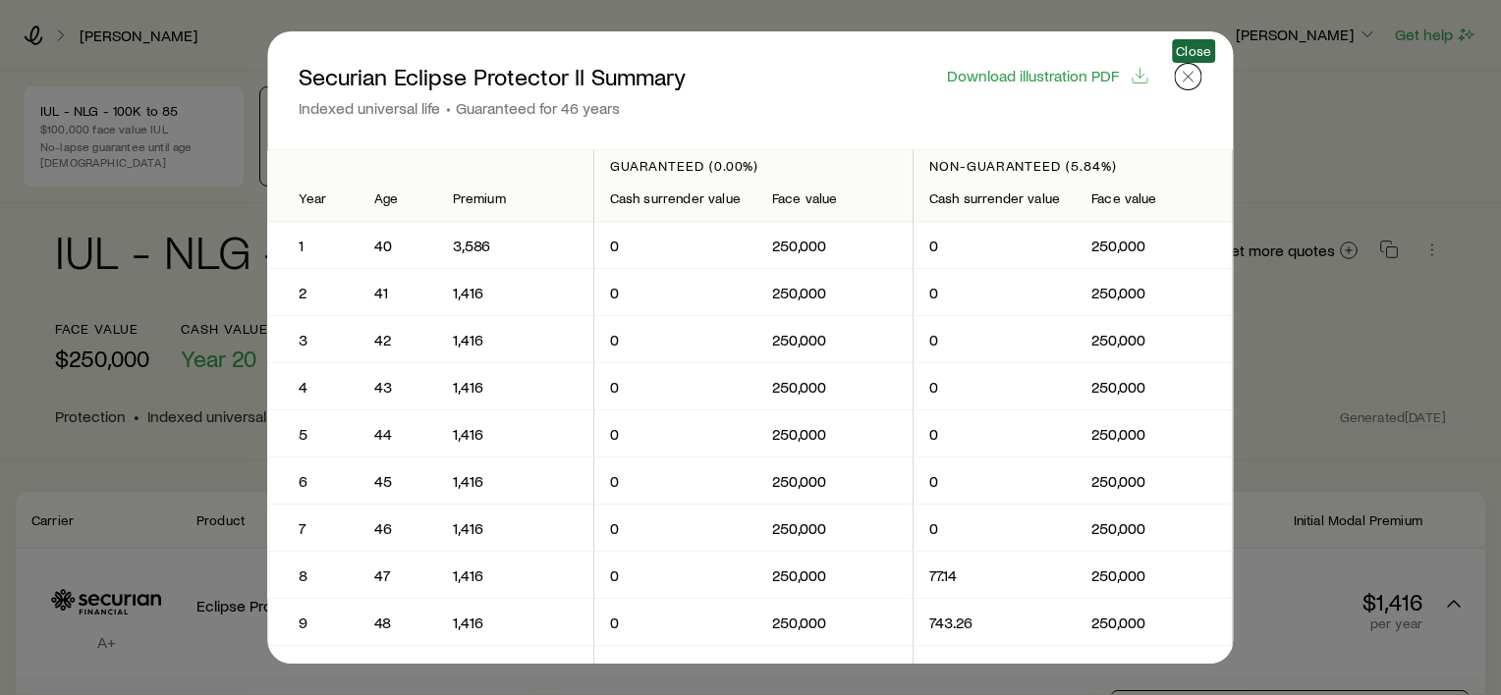
click at [1180, 73] on icon "button" at bounding box center [1189, 77] width 20 height 20
